Goal: Information Seeking & Learning: Learn about a topic

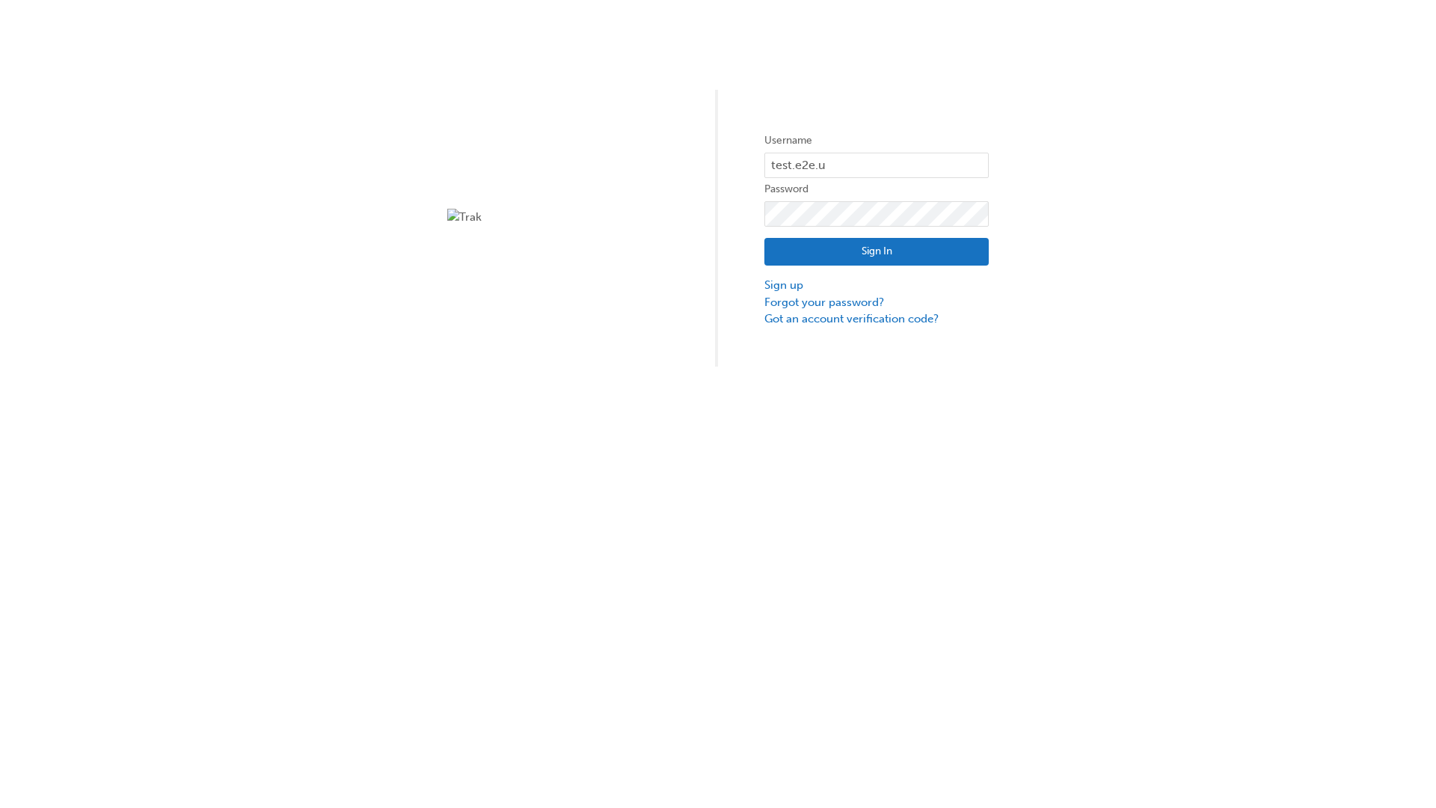
type input "test.e2e.user14"
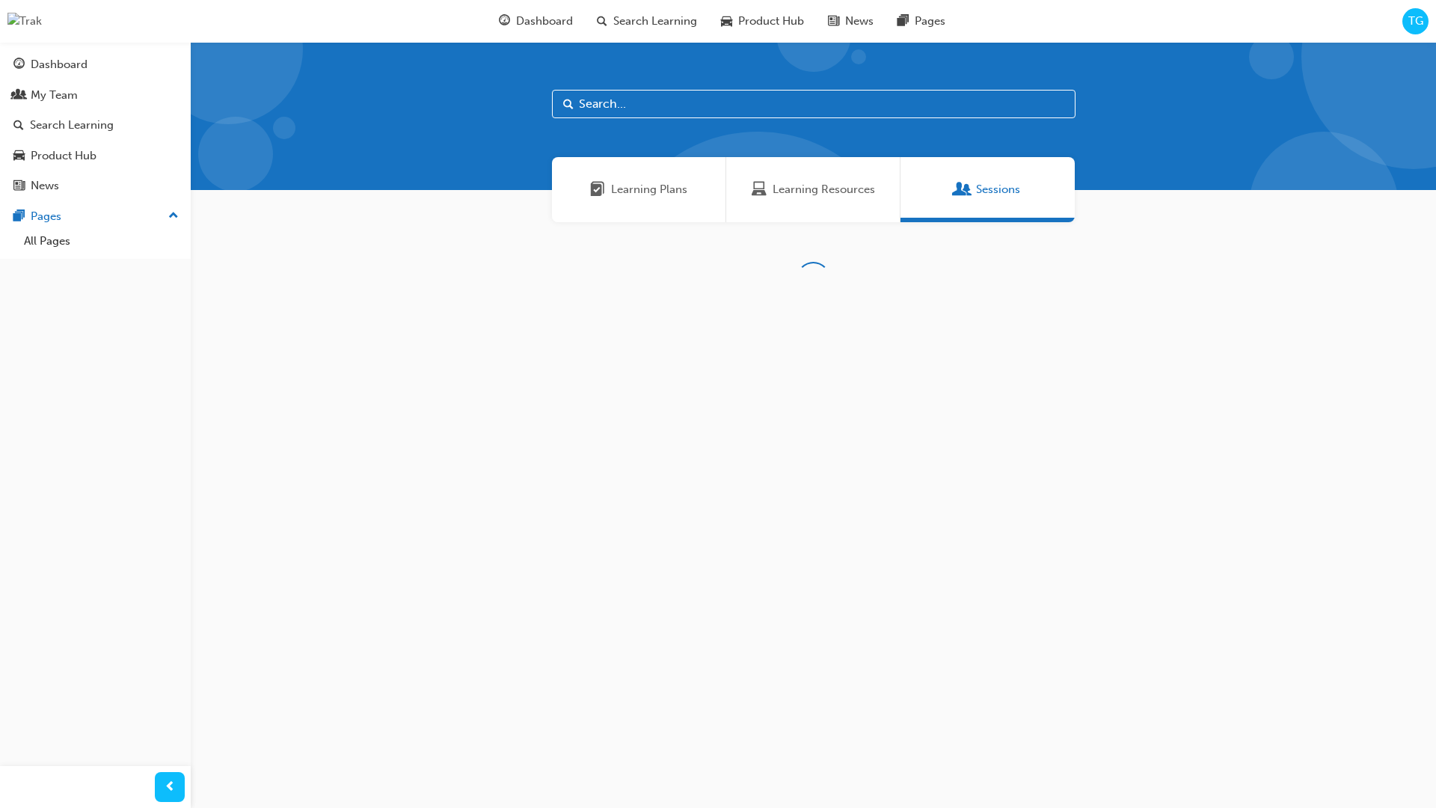
scroll to position [48, 0]
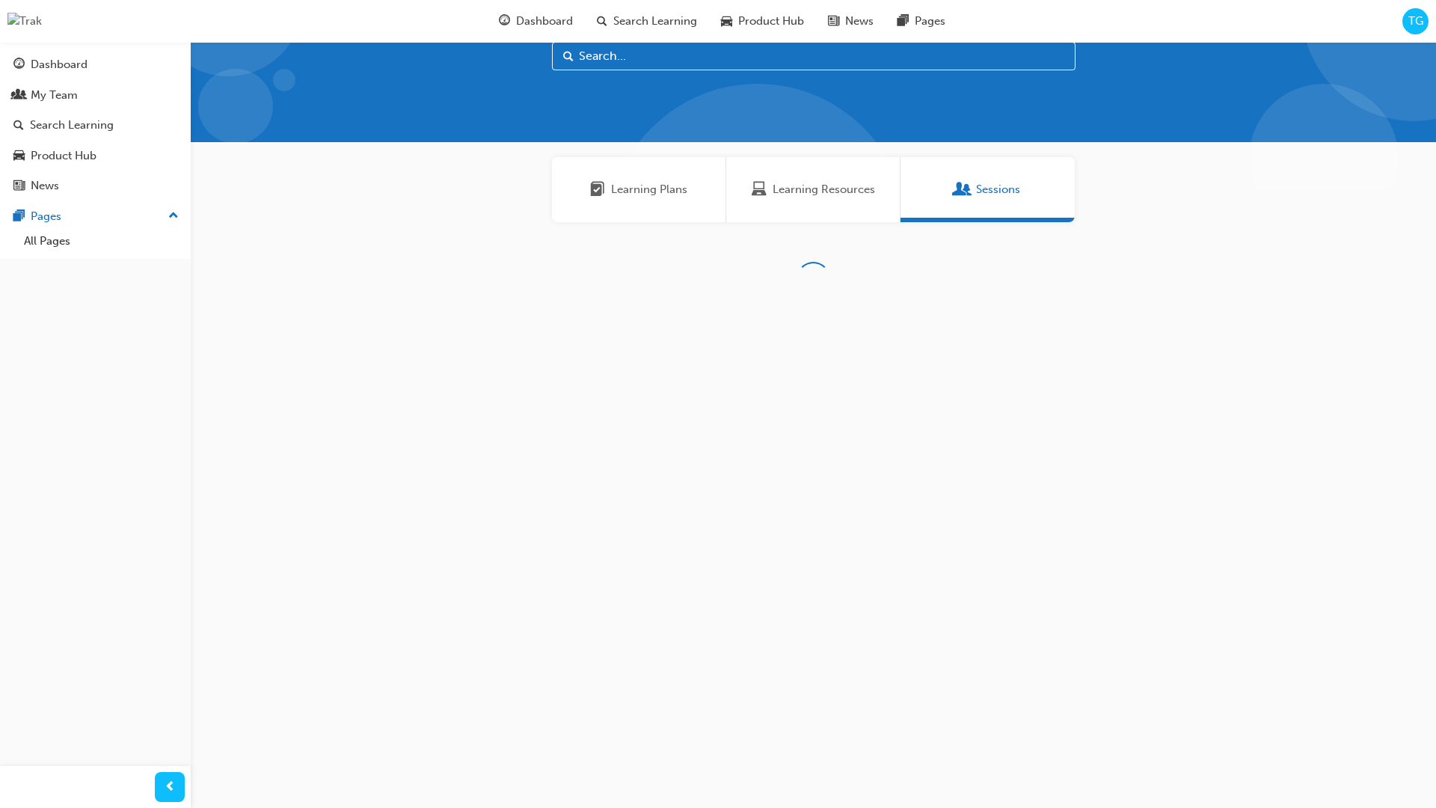
type input "Instructor-Led Training"
